Goal: Task Accomplishment & Management: Manage account settings

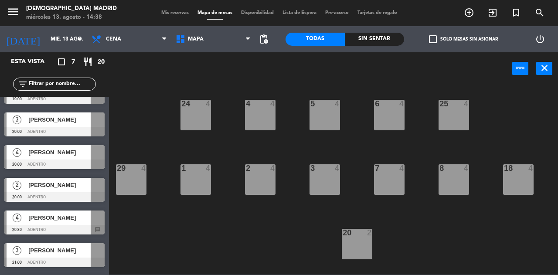
scroll to position [8, 0]
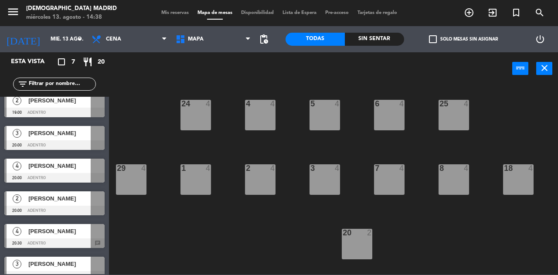
click at [73, 163] on span "[PERSON_NAME]" at bounding box center [59, 165] width 62 height 9
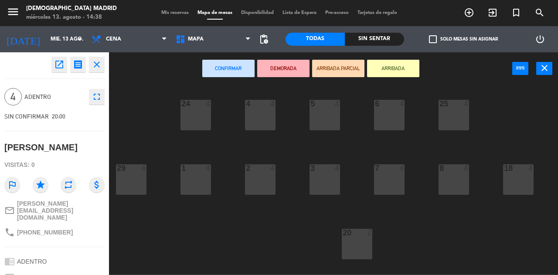
click at [156, 138] on div "5 4 6 4 4 4 24 4 25 4 1 4 2 4 3 4 7 4 8 4 18 4 29 4 28 4 20 2 21 2 10 2 9 2 27 …" at bounding box center [336, 180] width 443 height 190
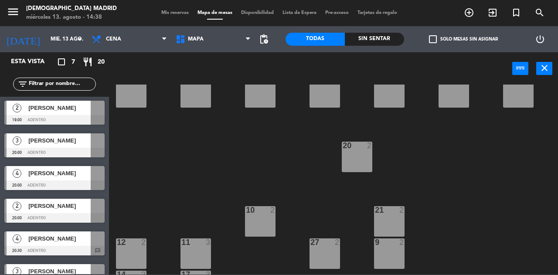
scroll to position [0, 0]
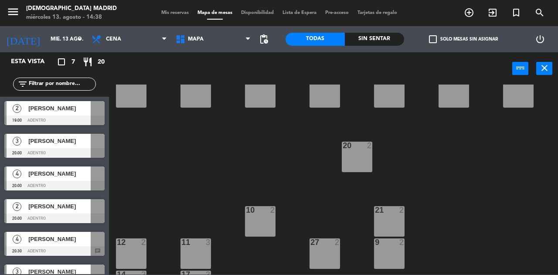
click at [49, 144] on span "[PERSON_NAME]" at bounding box center [59, 140] width 62 height 9
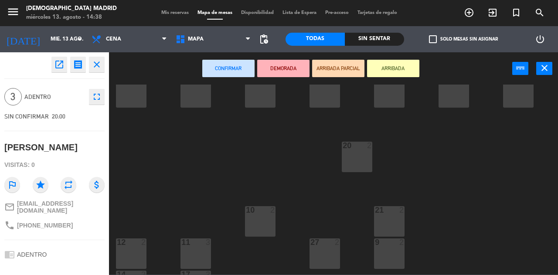
click at [150, 154] on div "5 4 6 4 4 4 24 4 25 4 1 4 2 4 3 4 7 4 8 4 18 4 29 4 28 4 20 2 21 2 10 2 9 2 27 …" at bounding box center [336, 180] width 443 height 190
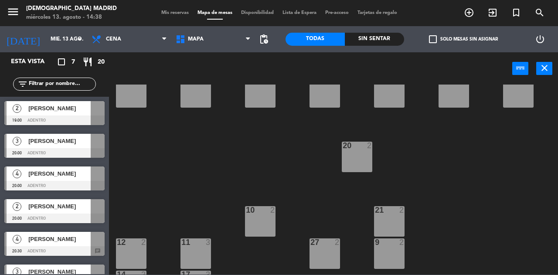
click at [74, 177] on span "[PERSON_NAME]" at bounding box center [59, 173] width 62 height 9
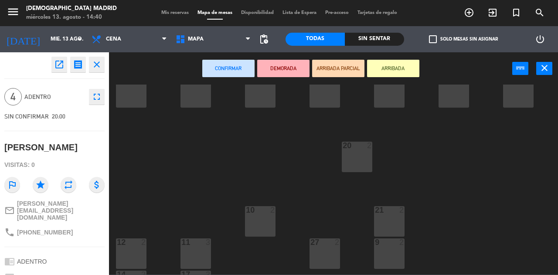
click at [163, 131] on div "5 4 6 4 4 4 24 4 25 4 1 4 2 4 3 4 7 4 8 4 18 4 29 4 28 4 20 2 21 2 10 2 9 2 27 …" at bounding box center [336, 180] width 443 height 190
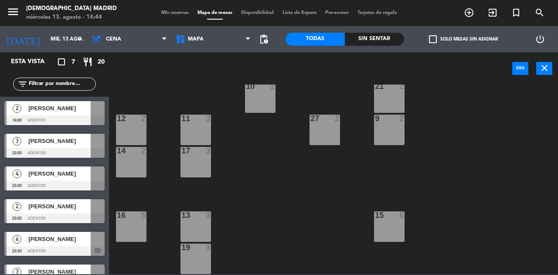
click at [71, 168] on div "[PERSON_NAME]" at bounding box center [58, 174] width 63 height 14
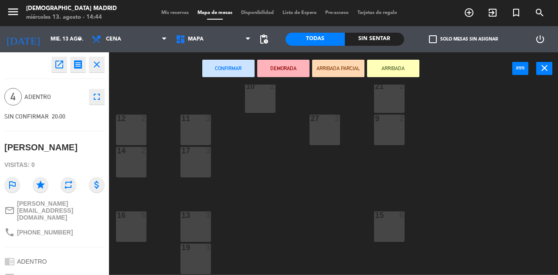
scroll to position [100, 0]
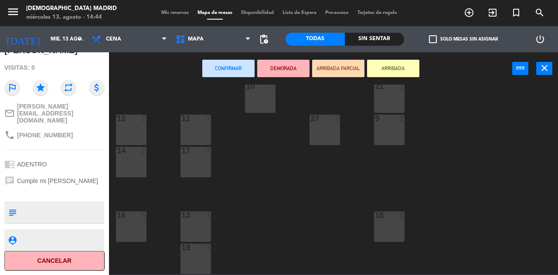
click at [72, 258] on button "Cancelar" at bounding box center [54, 261] width 100 height 20
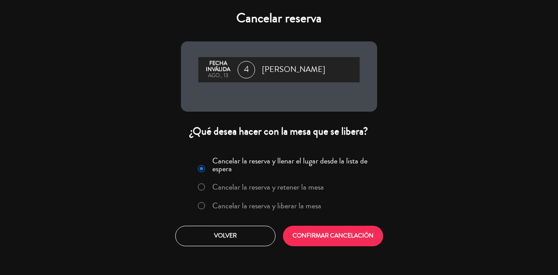
click at [199, 211] on label "Cancelar la reserva y liberar la mesa" at bounding box center [259, 206] width 133 height 16
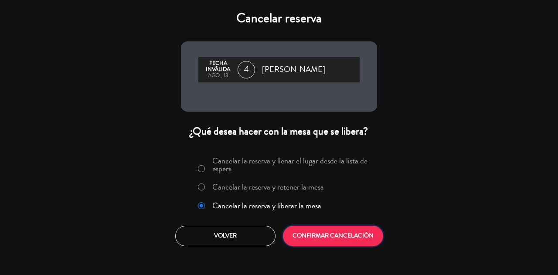
click at [328, 239] on button "CONFIRMAR CANCELACIÓN" at bounding box center [333, 236] width 100 height 20
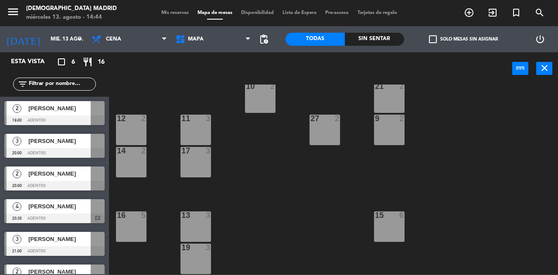
click at [268, 187] on div "5 4 6 4 4 4 24 4 25 4 1 4 2 4 3 4 7 4 8 4 18 4 29 4 28 4 20 2 21 2 10 2 9 2 27 …" at bounding box center [336, 180] width 443 height 190
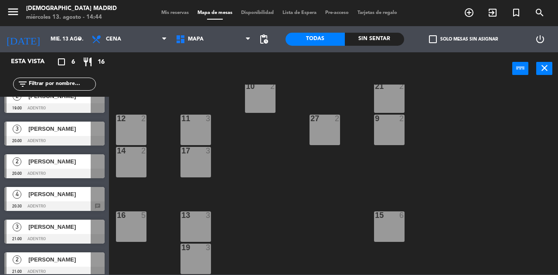
scroll to position [18, 0]
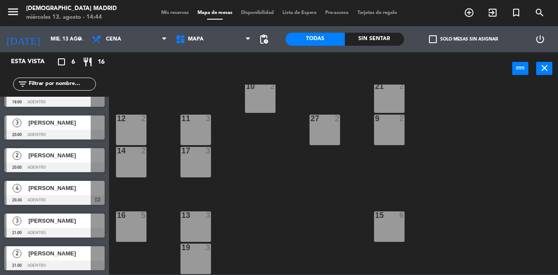
click at [66, 125] on span "[PERSON_NAME]" at bounding box center [59, 122] width 62 height 9
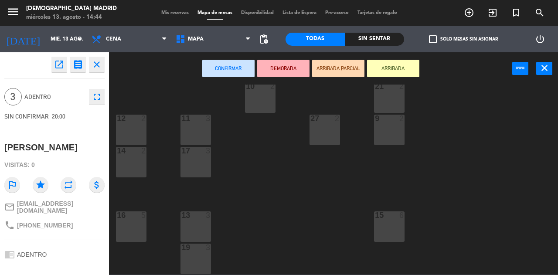
click at [213, 135] on div "5 4 6 4 4 4 24 4 25 4 1 4 2 4 3 4 7 4 8 4 18 4 29 4 28 4 20 2 21 2 10 2 9 2 27 …" at bounding box center [336, 180] width 443 height 190
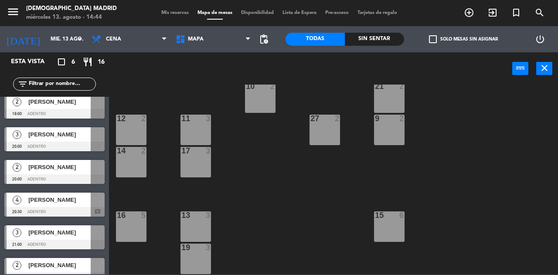
scroll to position [0, 0]
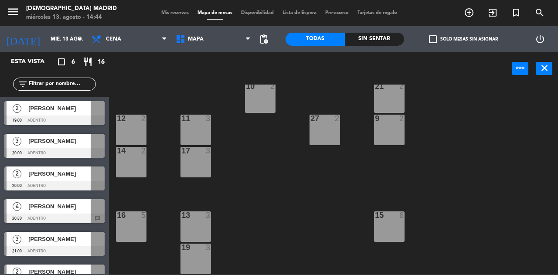
click at [68, 140] on span "[PERSON_NAME]" at bounding box center [59, 140] width 62 height 9
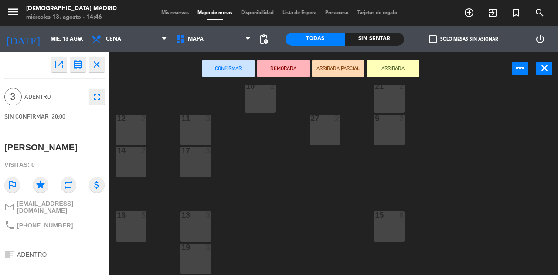
click at [31, 98] on span "ADENTRO" at bounding box center [54, 97] width 60 height 10
click at [221, 131] on div "5 4 6 4 4 4 24 4 25 4 1 4 2 4 3 4 7 4 8 4 18 4 29 4 28 4 20 2 21 2 10 2 9 2 27 …" at bounding box center [336, 180] width 443 height 190
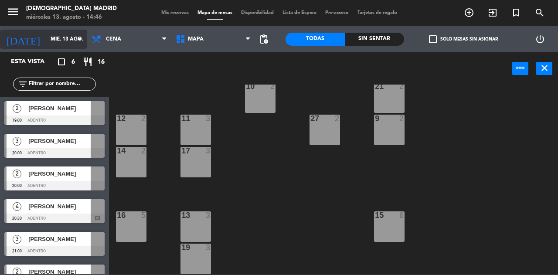
click at [78, 37] on icon "arrow_drop_down" at bounding box center [80, 39] width 10 height 10
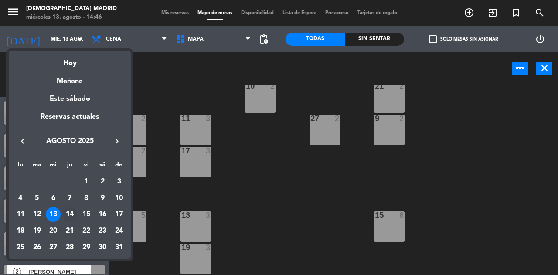
click at [72, 218] on div "14" at bounding box center [69, 214] width 15 height 15
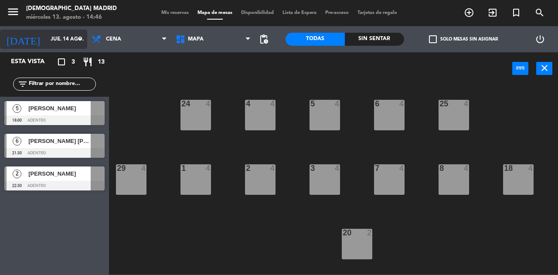
click at [69, 34] on input "jue. 14 ago." at bounding box center [80, 39] width 69 height 15
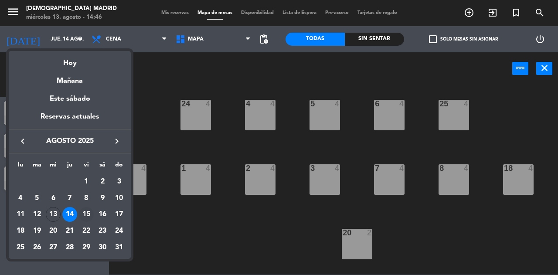
click at [86, 214] on div "15" at bounding box center [86, 214] width 15 height 15
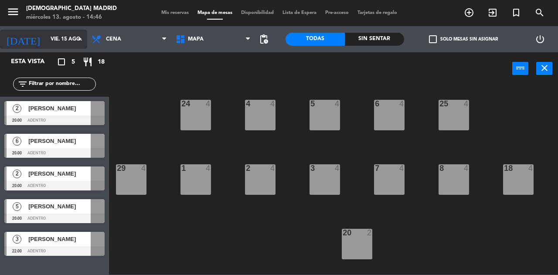
click at [62, 46] on input "vie. 15 ago." at bounding box center [80, 39] width 69 height 15
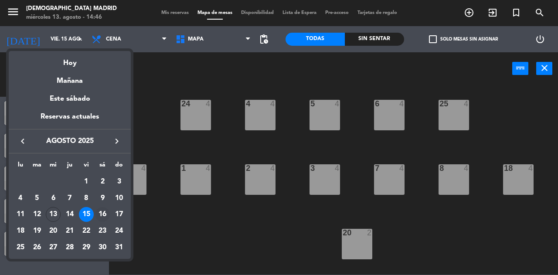
click at [101, 216] on div "16" at bounding box center [102, 214] width 15 height 15
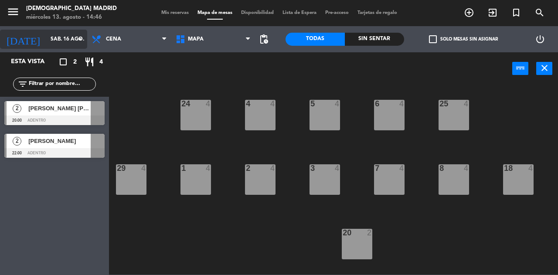
click at [58, 31] on div "[DATE] sáb. 16 ago. arrow_drop_down" at bounding box center [43, 39] width 87 height 19
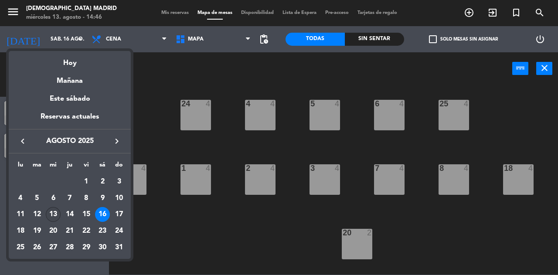
click at [51, 211] on div "13" at bounding box center [53, 214] width 15 height 15
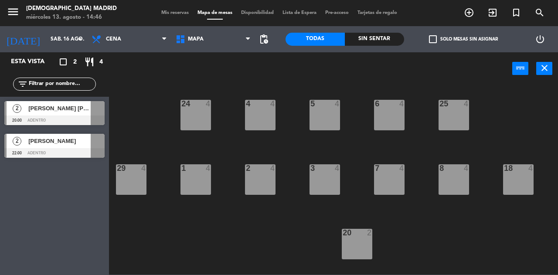
type input "mié. 13 ago."
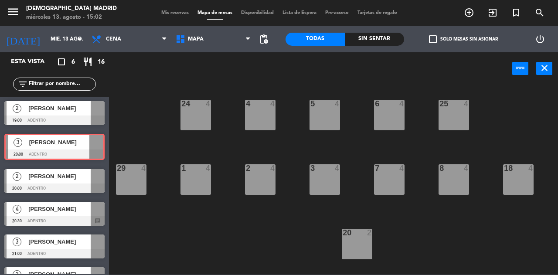
click at [86, 139] on div "3 [PERSON_NAME] 20:00 ADENTRO 3 [PERSON_NAME] 20:00 ADENTRO" at bounding box center [54, 146] width 109 height 35
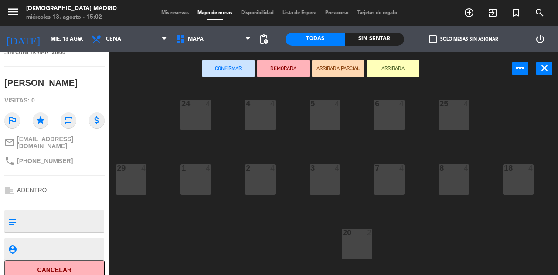
scroll to position [70, 0]
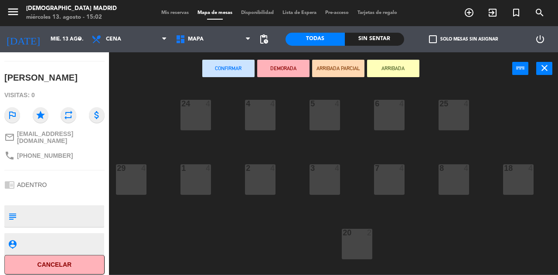
click at [29, 207] on textarea at bounding box center [61, 216] width 83 height 18
type textarea "Vienen 21.15 avisadas"
click at [30, 225] on div "open_in_new receipt 8:00 PM mié., 13 ago. 3 personas [PERSON_NAME] EXPERIENCE A…" at bounding box center [54, 163] width 109 height 223
click at [180, 229] on div "5 4 6 4 4 4 24 4 25 4 1 4 2 4 3 4 7 4 8 4 18 4 29 4 28 4 20 2 21 2 10 2 9 2 27 …" at bounding box center [336, 180] width 443 height 190
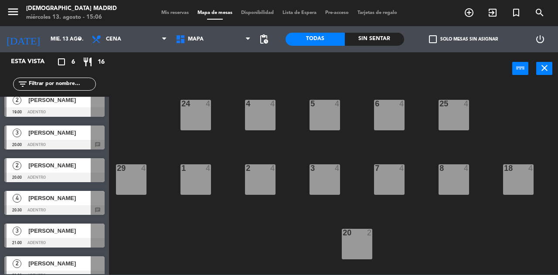
scroll to position [0, 0]
